Goal: Information Seeking & Learning: Stay updated

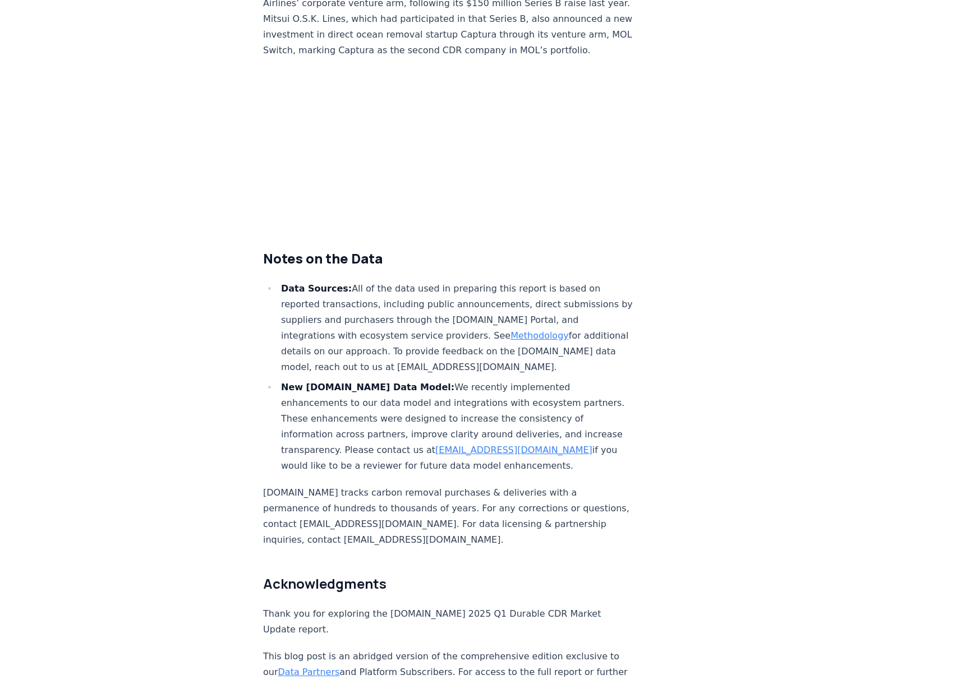
scroll to position [6050, 0]
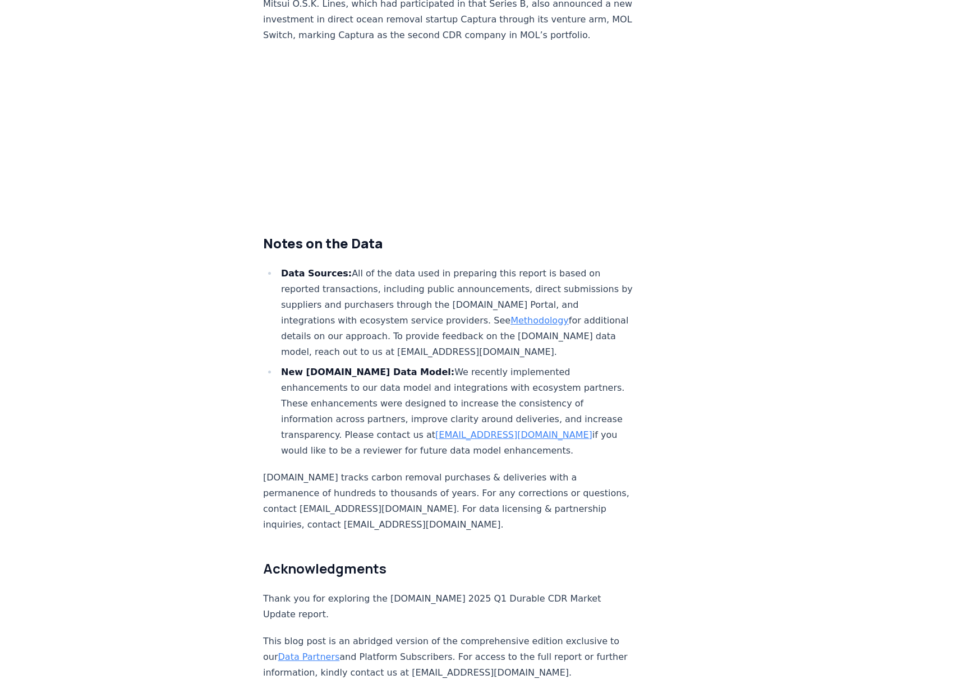
drag, startPoint x: 210, startPoint y: 319, endPoint x: 212, endPoint y: 312, distance: 6.6
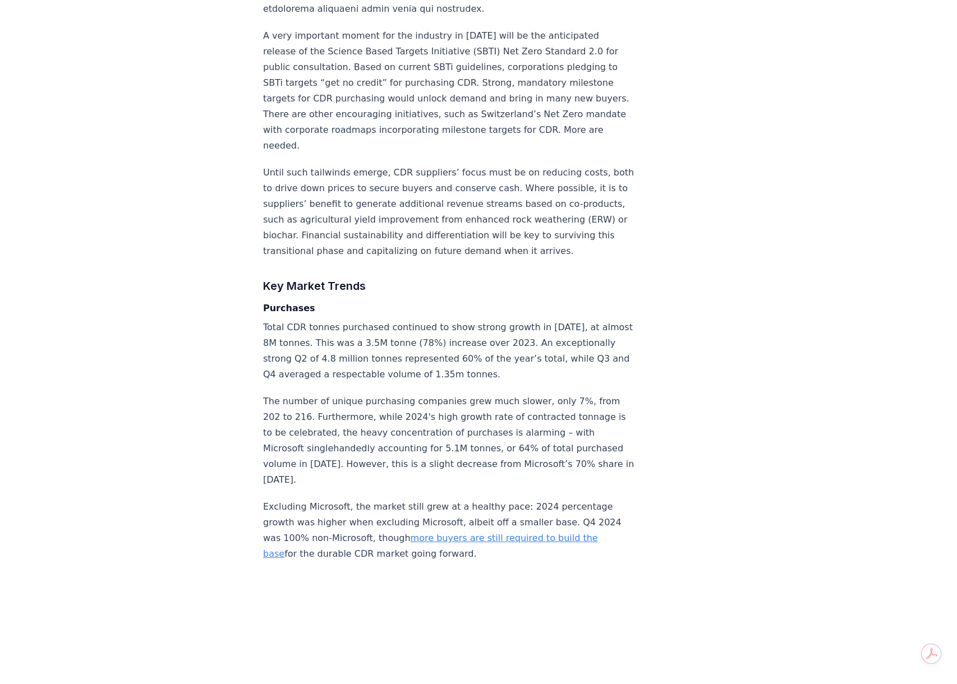
scroll to position [2224, 0]
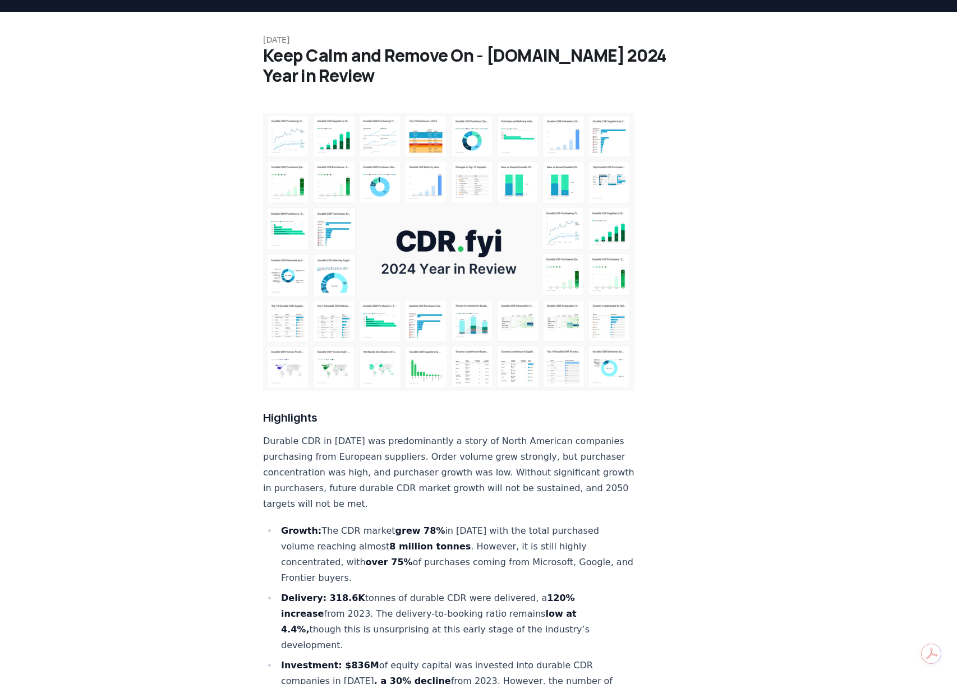
scroll to position [0, 0]
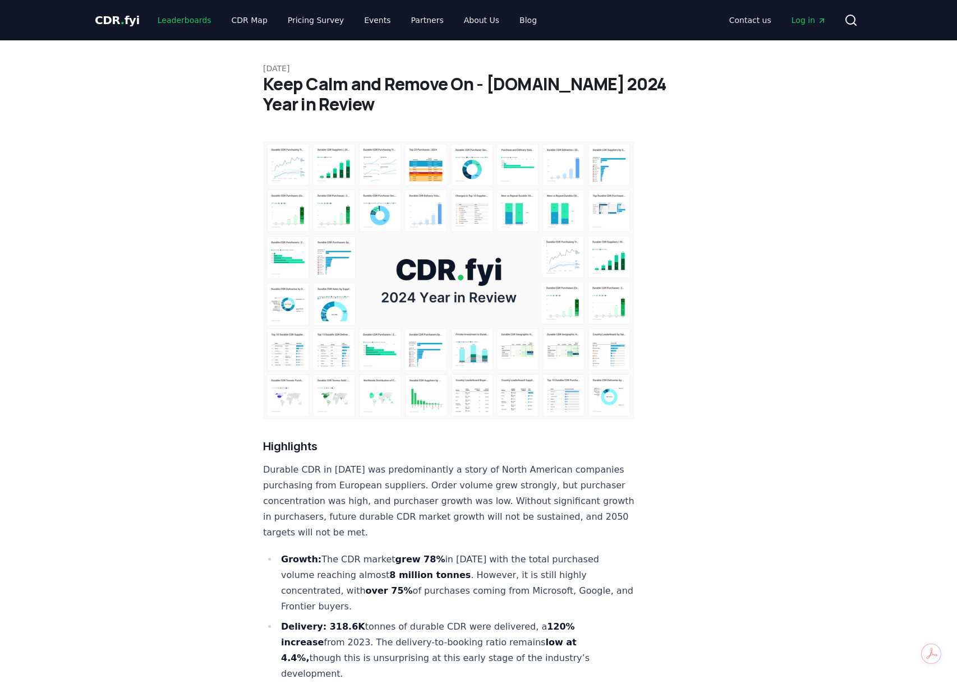
click at [180, 20] on link "Leaderboards" at bounding box center [185, 20] width 72 height 20
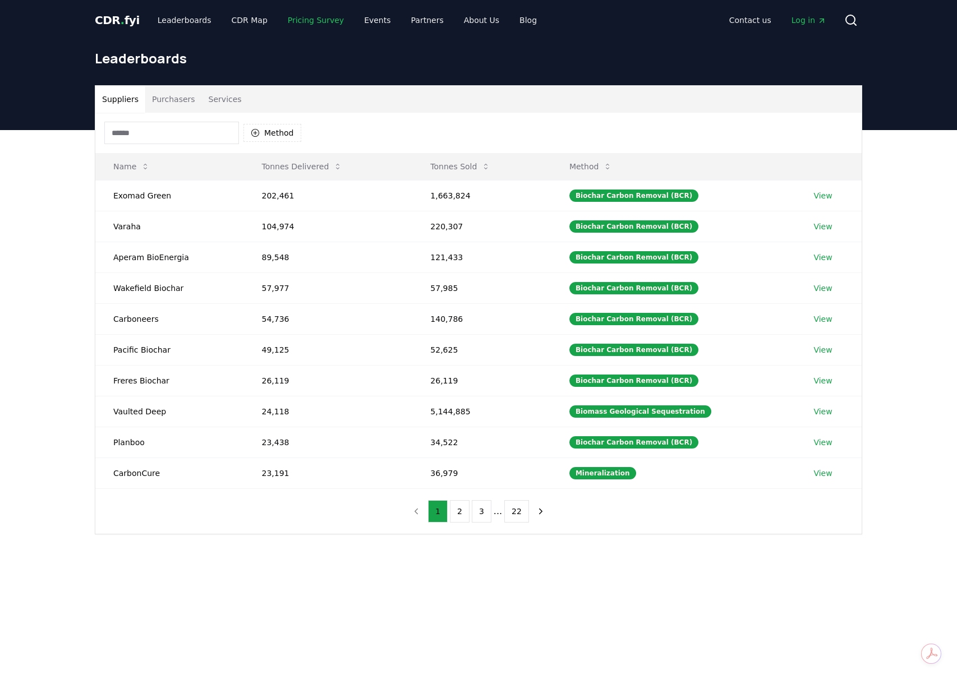
click at [315, 17] on link "Pricing Survey" at bounding box center [316, 20] width 74 height 20
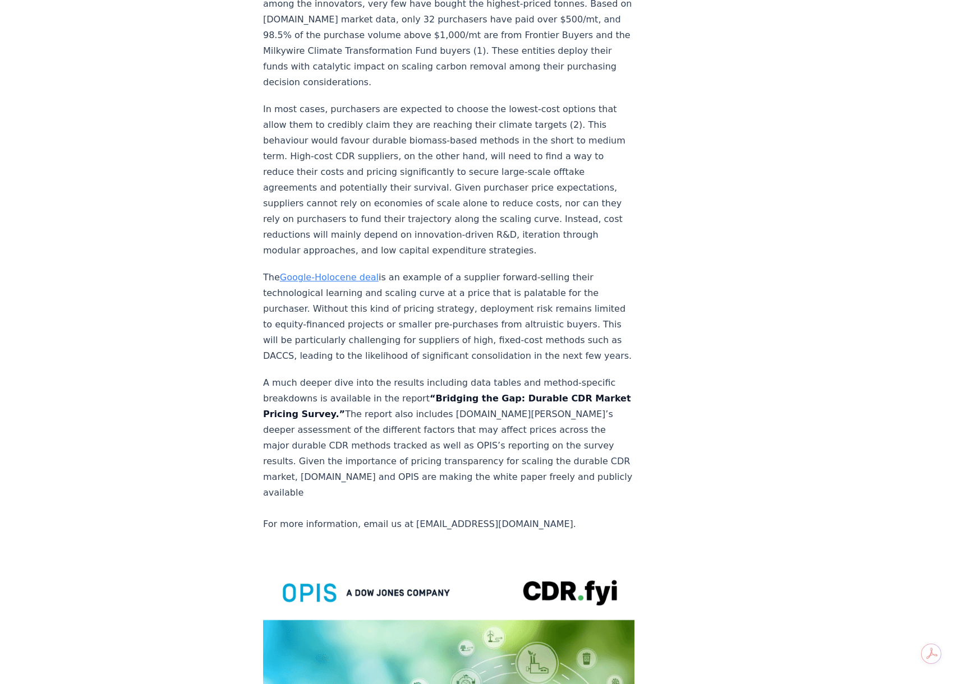
scroll to position [2320, 0]
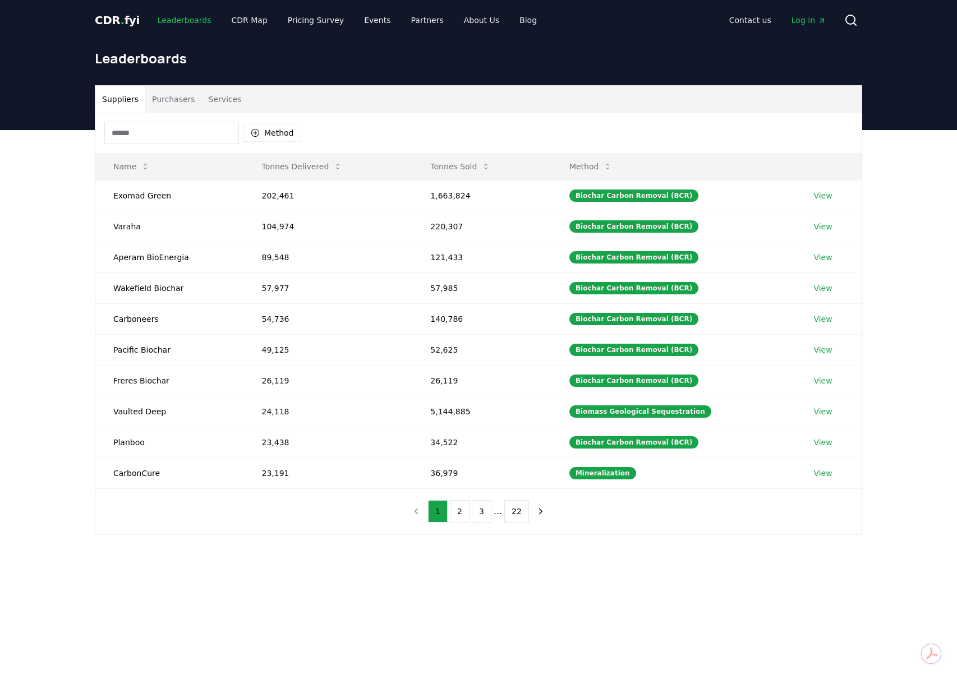
click at [187, 19] on link "Leaderboards" at bounding box center [185, 20] width 72 height 20
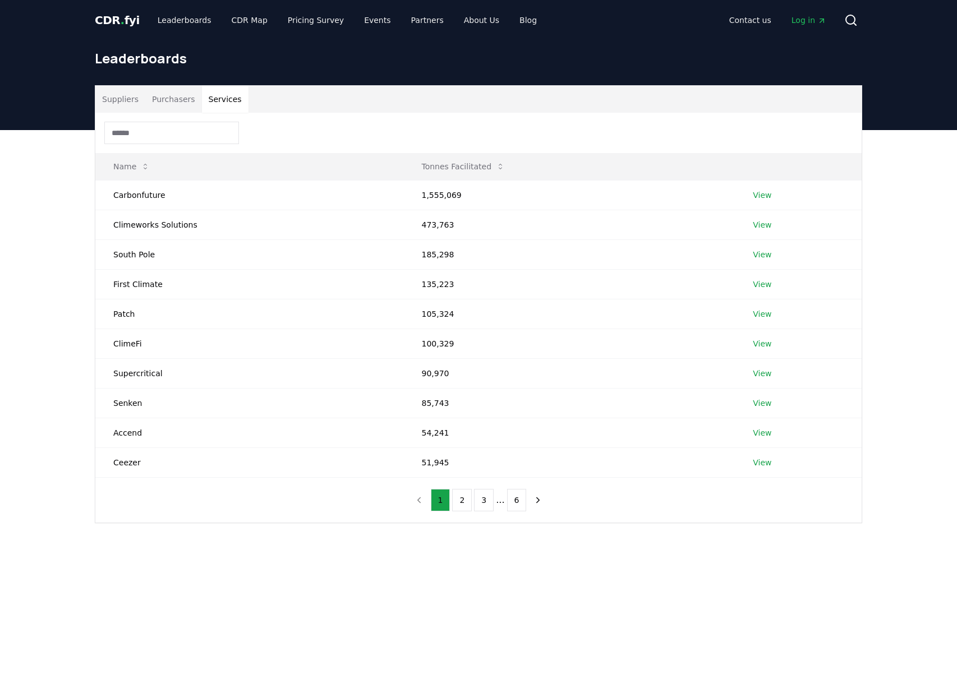
click at [214, 103] on button "Services" at bounding box center [225, 99] width 47 height 27
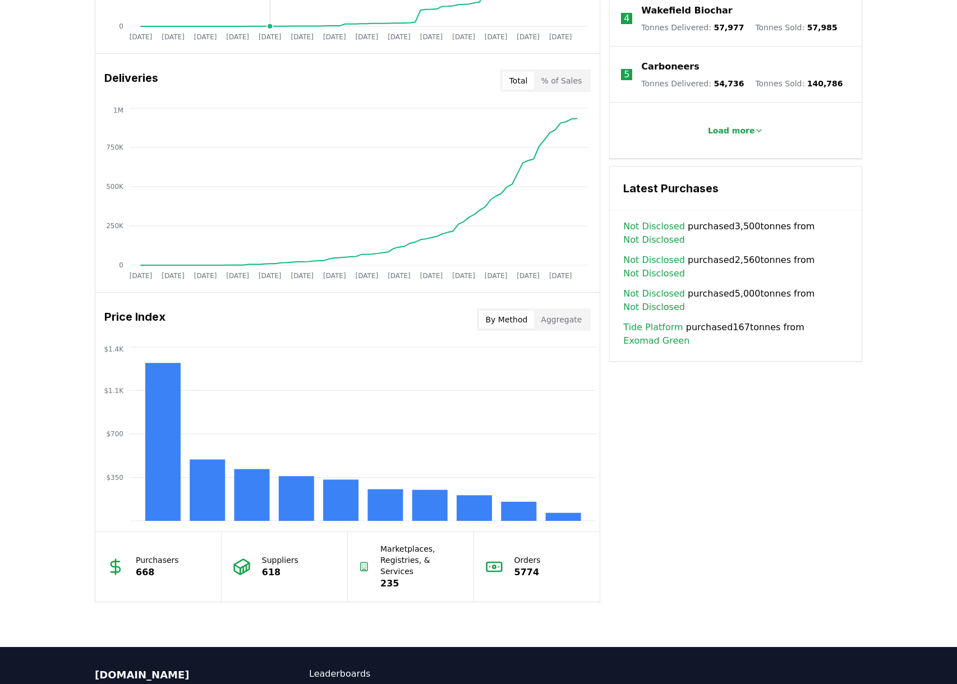
scroll to position [650, 0]
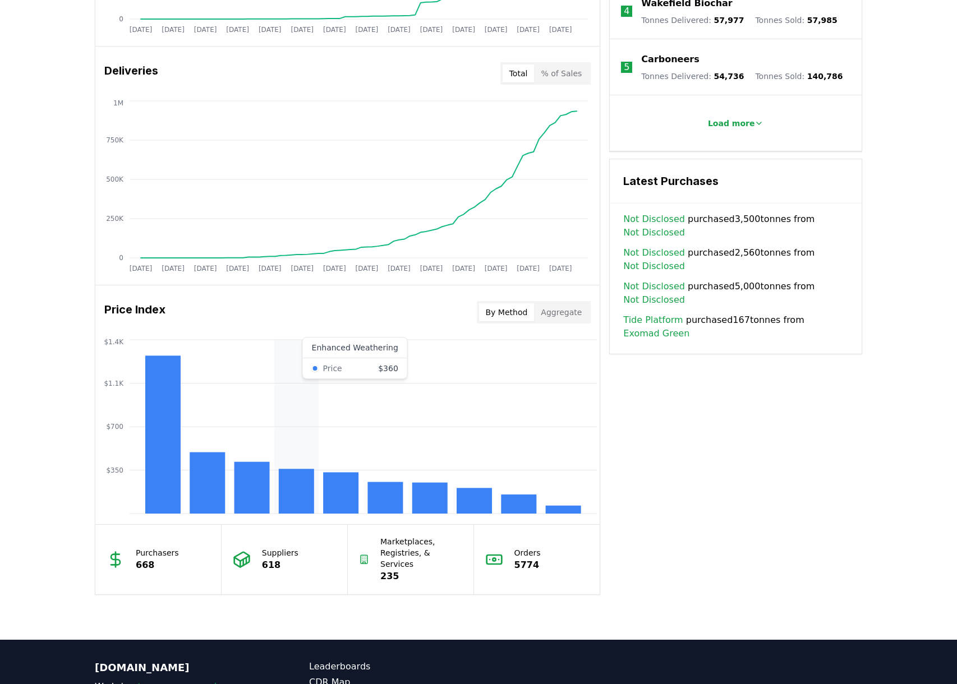
click at [308, 485] on rect at bounding box center [296, 491] width 35 height 45
click at [299, 489] on rect at bounding box center [296, 491] width 35 height 45
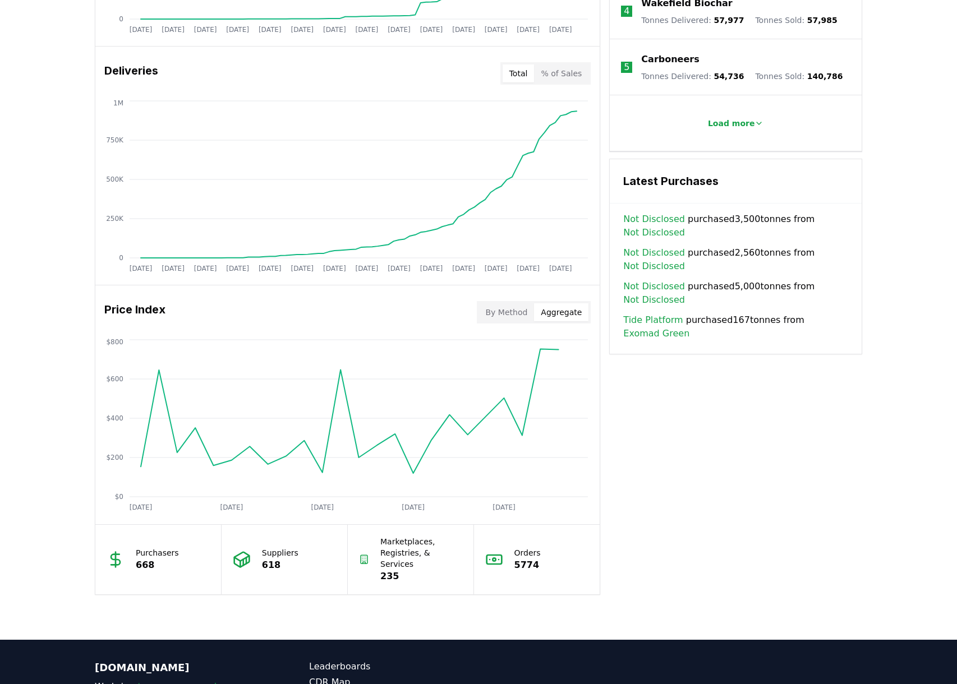
click at [564, 306] on button "Aggregate" at bounding box center [561, 313] width 54 height 18
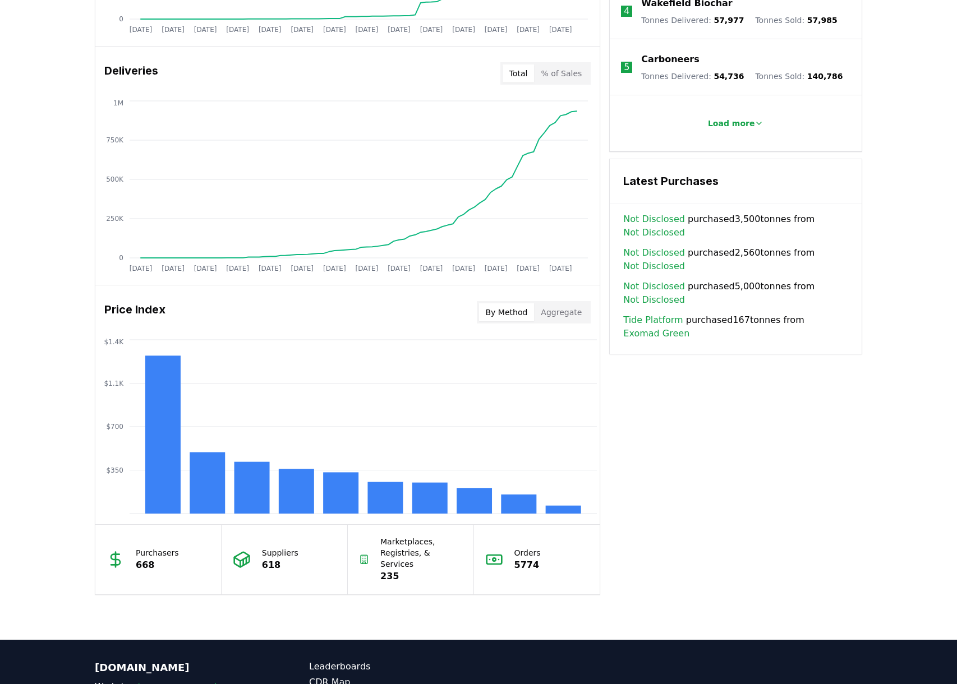
click at [518, 314] on button "By Method" at bounding box center [507, 313] width 56 height 18
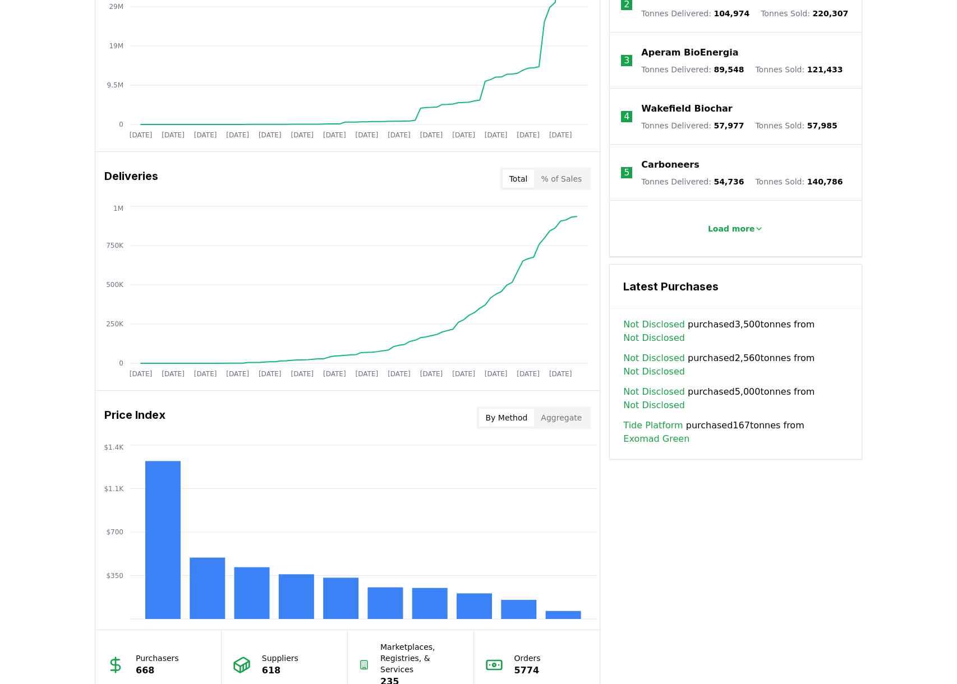
scroll to position [542, 0]
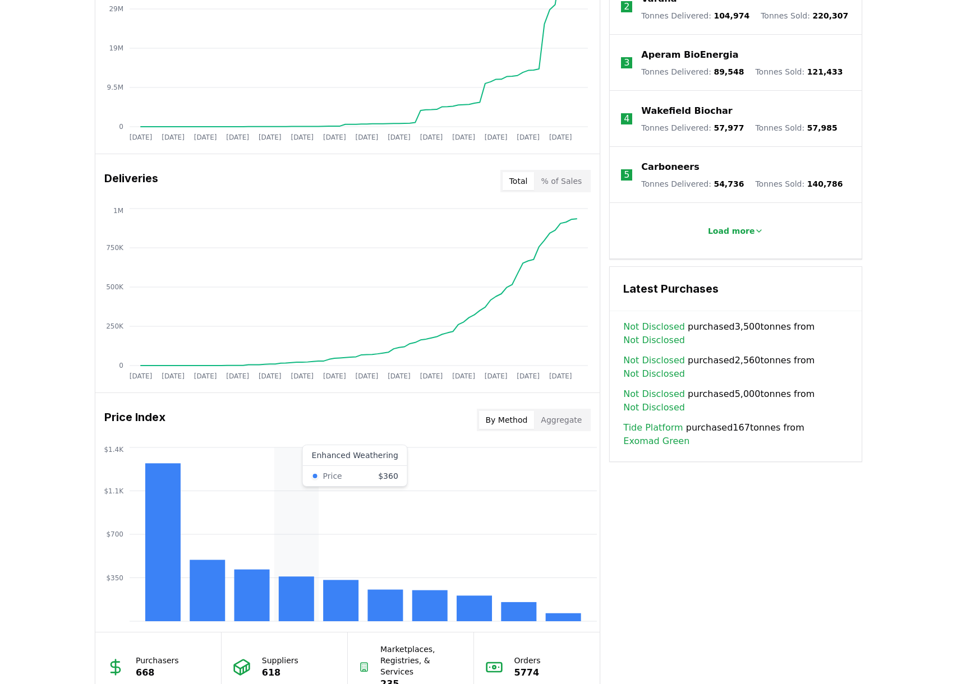
click at [298, 585] on rect at bounding box center [296, 599] width 35 height 45
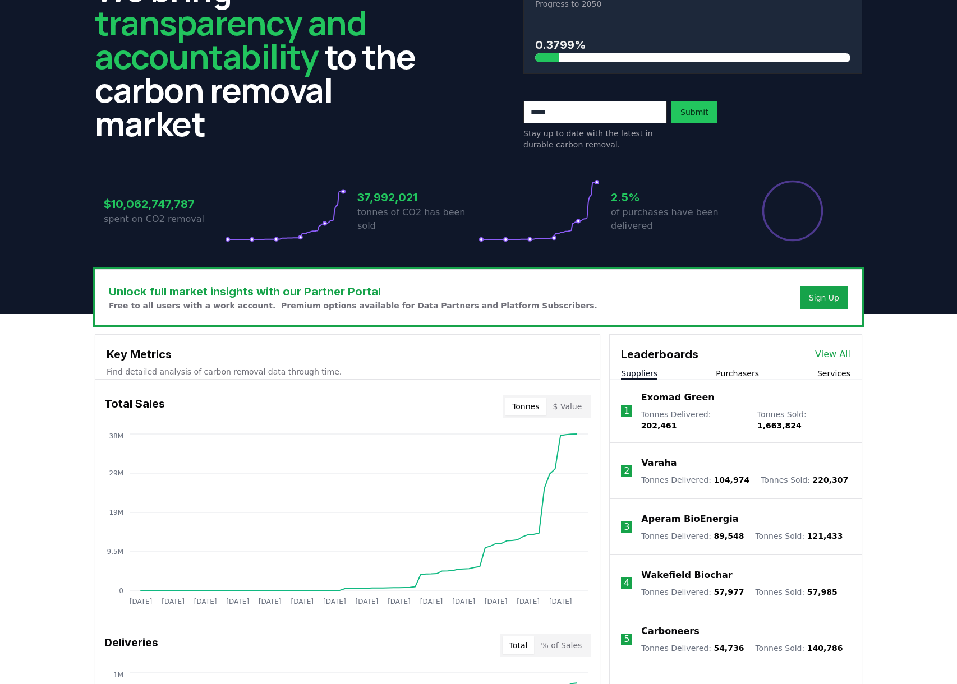
scroll to position [0, 0]
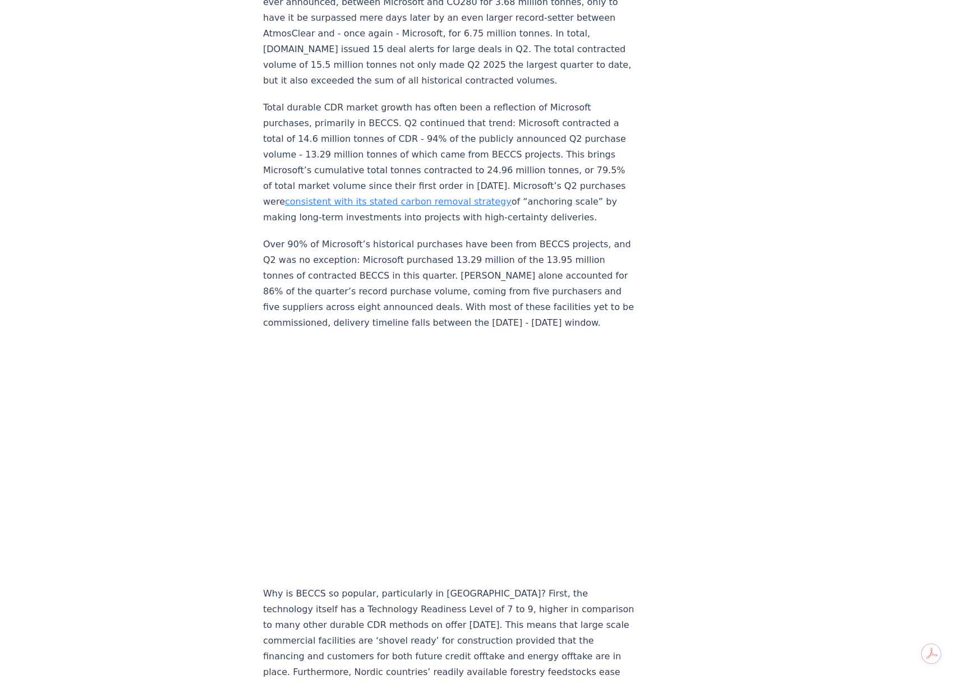
scroll to position [882, 0]
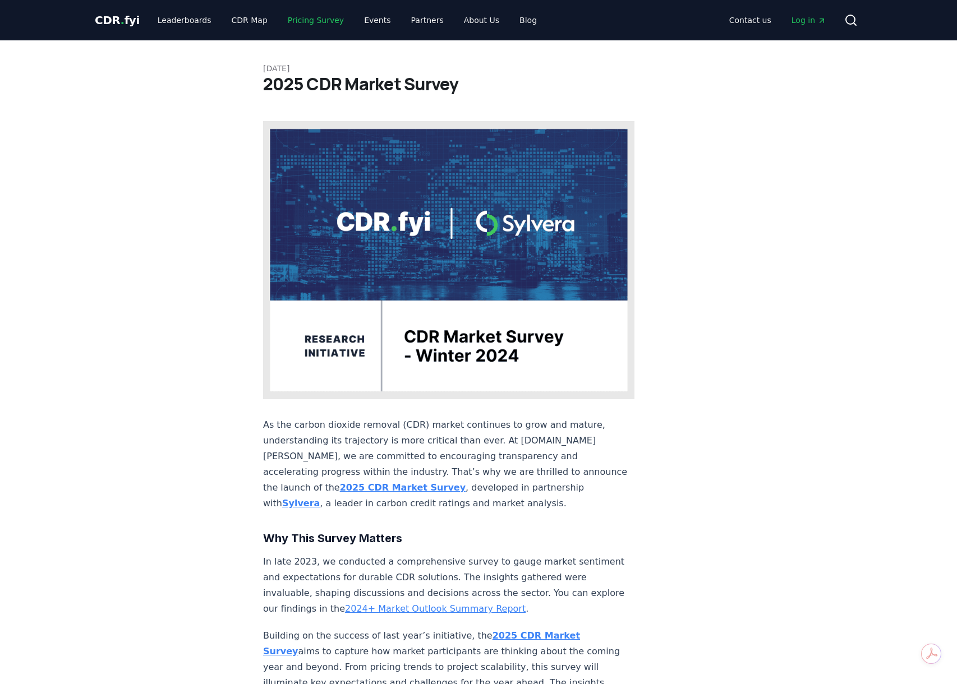
click at [307, 22] on link "Pricing Survey" at bounding box center [316, 20] width 74 height 20
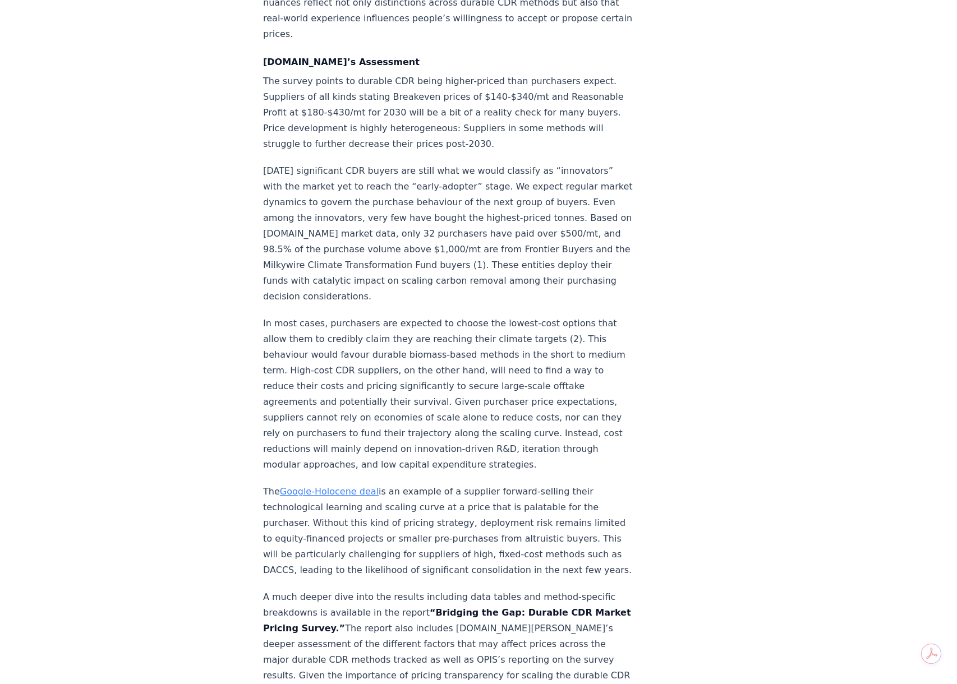
scroll to position [1819, 0]
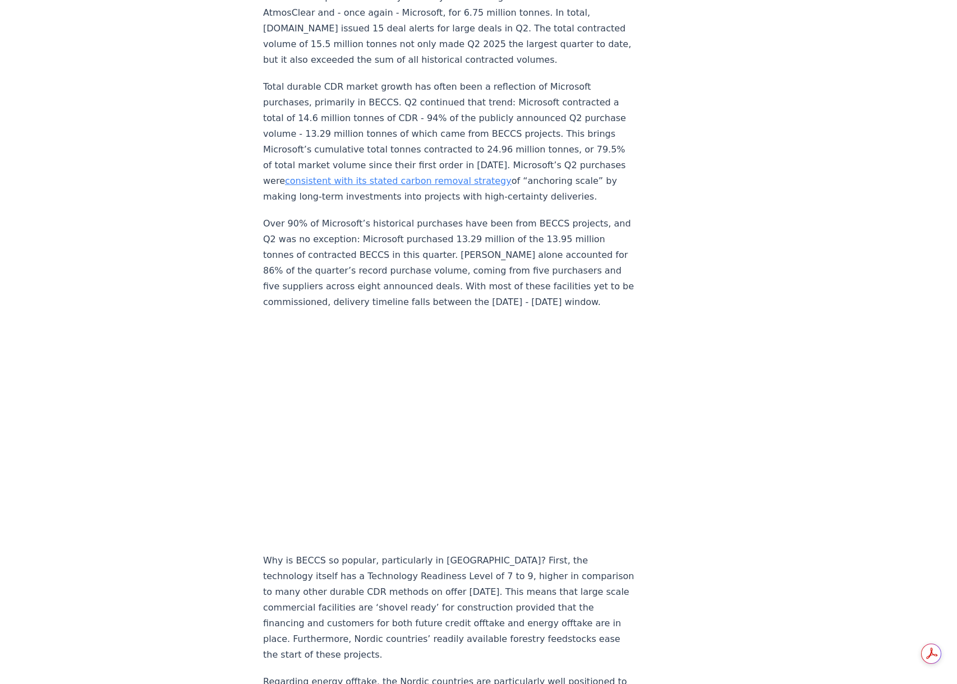
scroll to position [882, 0]
